Goal: Entertainment & Leisure: Consume media (video, audio)

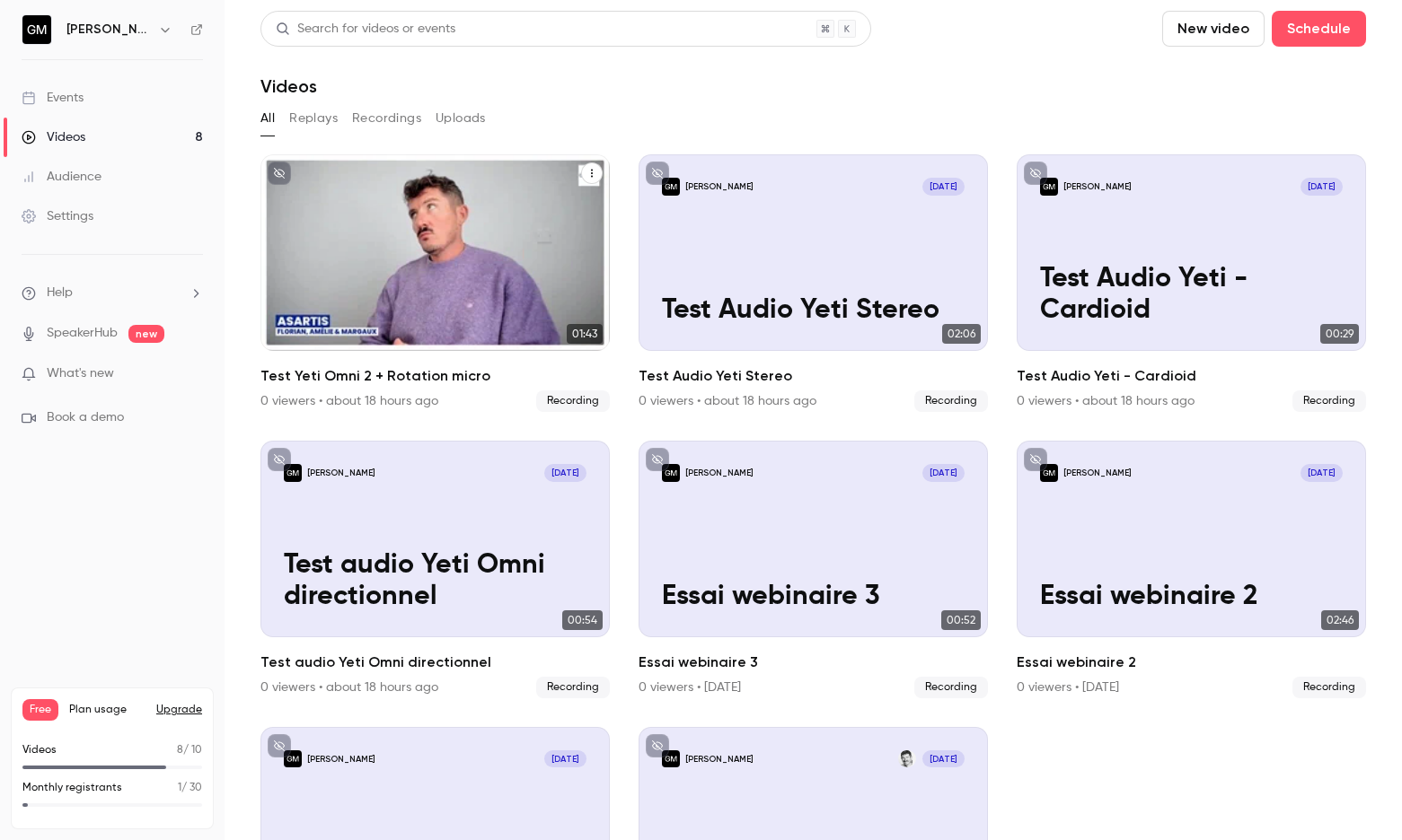
click at [497, 229] on div "[PERSON_NAME] [DATE] Test Yeti Omni 2 + Rotation micro" at bounding box center [435, 253] width 349 height 196
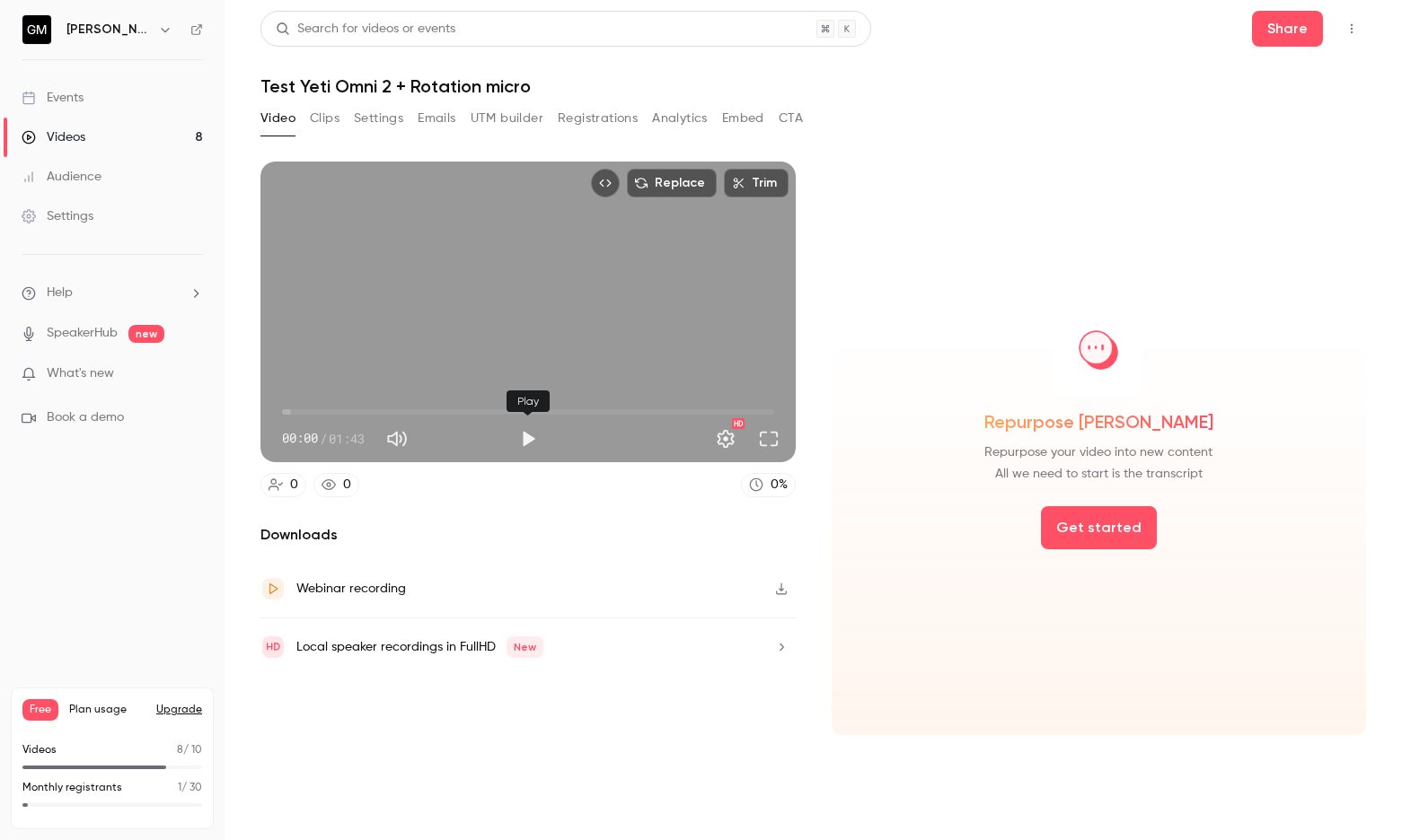
click at [531, 426] on button "Play" at bounding box center [528, 439] width 36 height 36
click at [529, 441] on button "Pause" at bounding box center [528, 439] width 36 height 36
click at [529, 441] on button "Play" at bounding box center [528, 439] width 36 height 36
click at [529, 441] on button "Pause" at bounding box center [528, 439] width 36 height 36
click at [529, 441] on button "Play" at bounding box center [528, 439] width 36 height 36
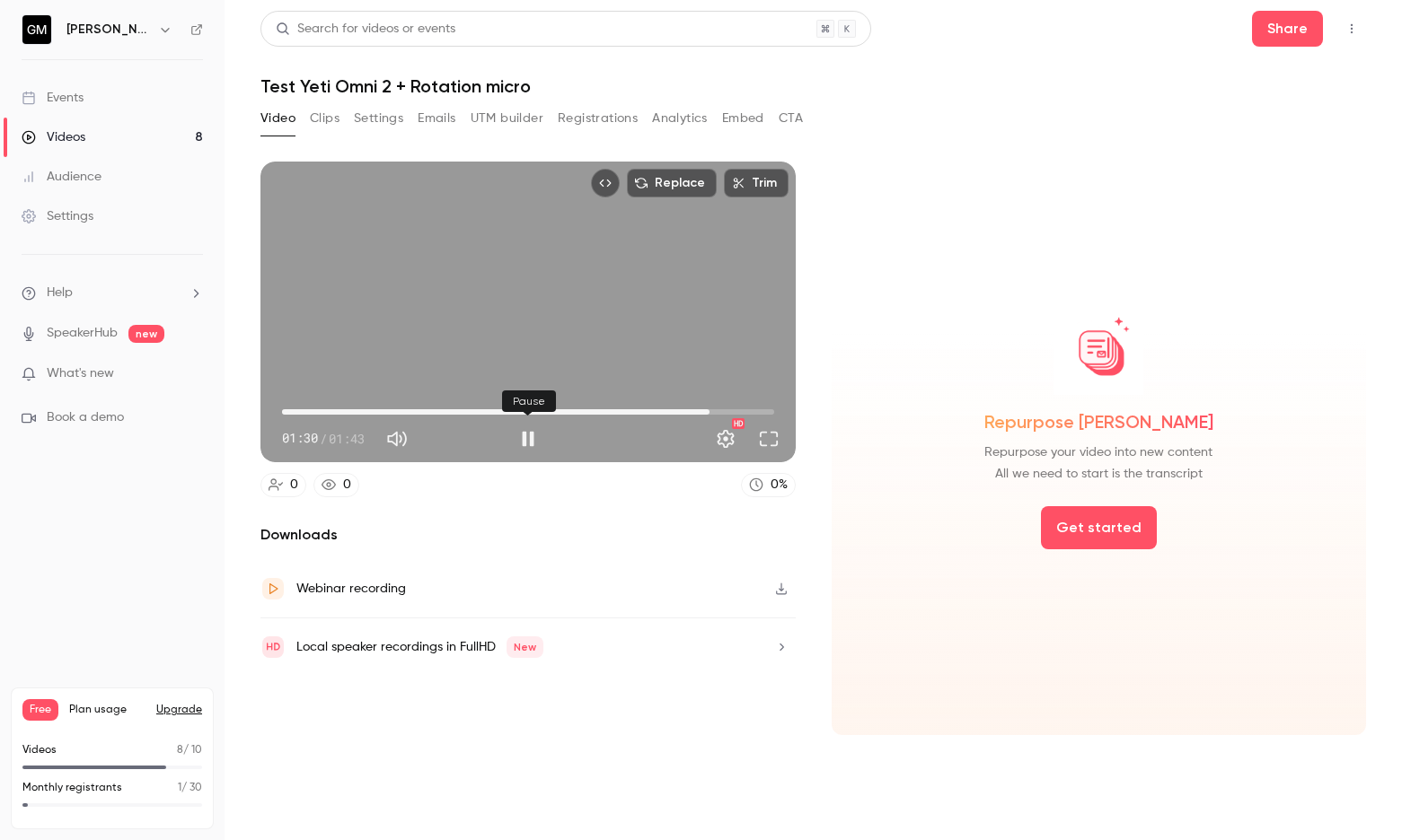
click at [526, 434] on button "Pause" at bounding box center [528, 439] width 36 height 36
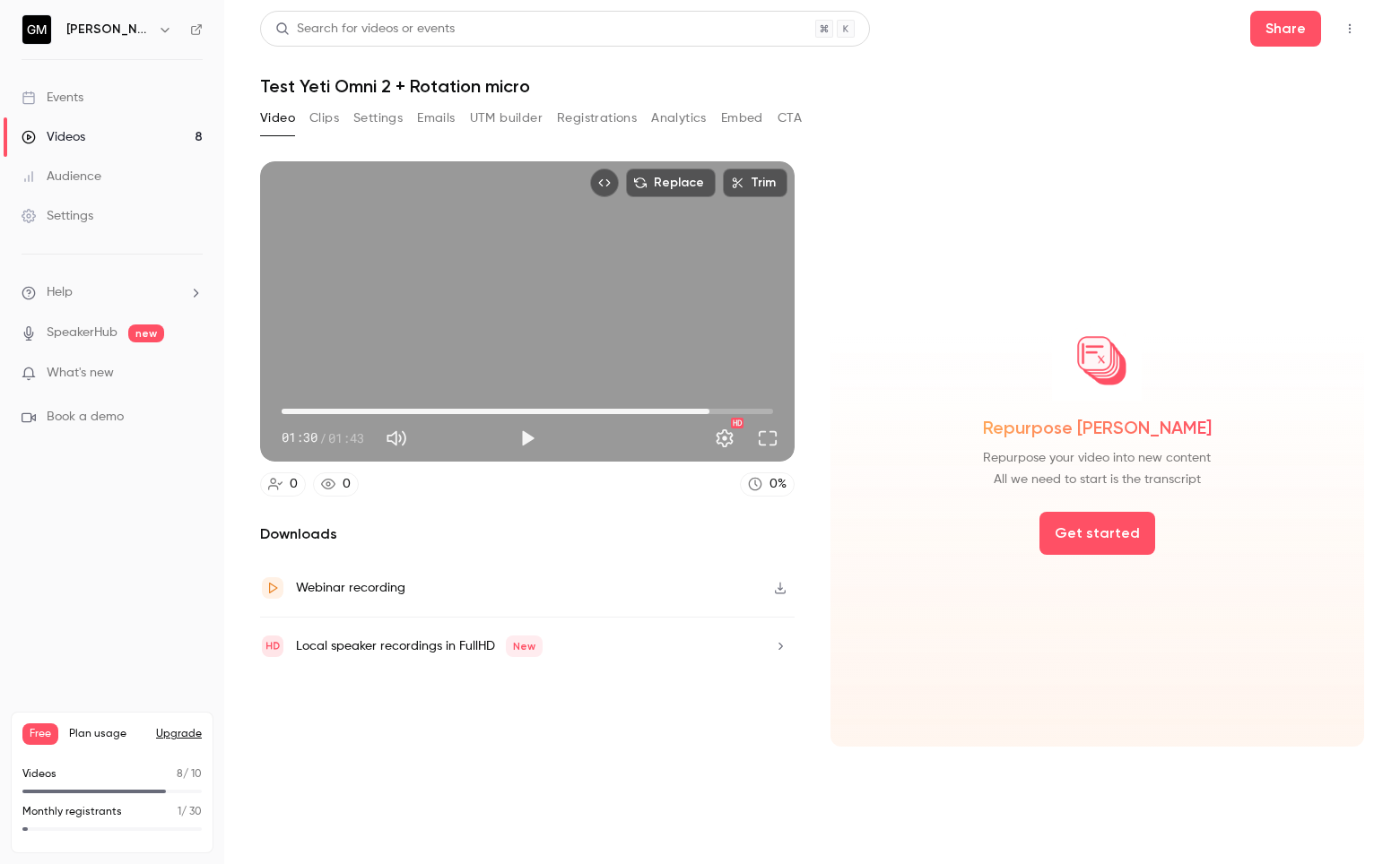
type input "****"
